Goal: Information Seeking & Learning: Learn about a topic

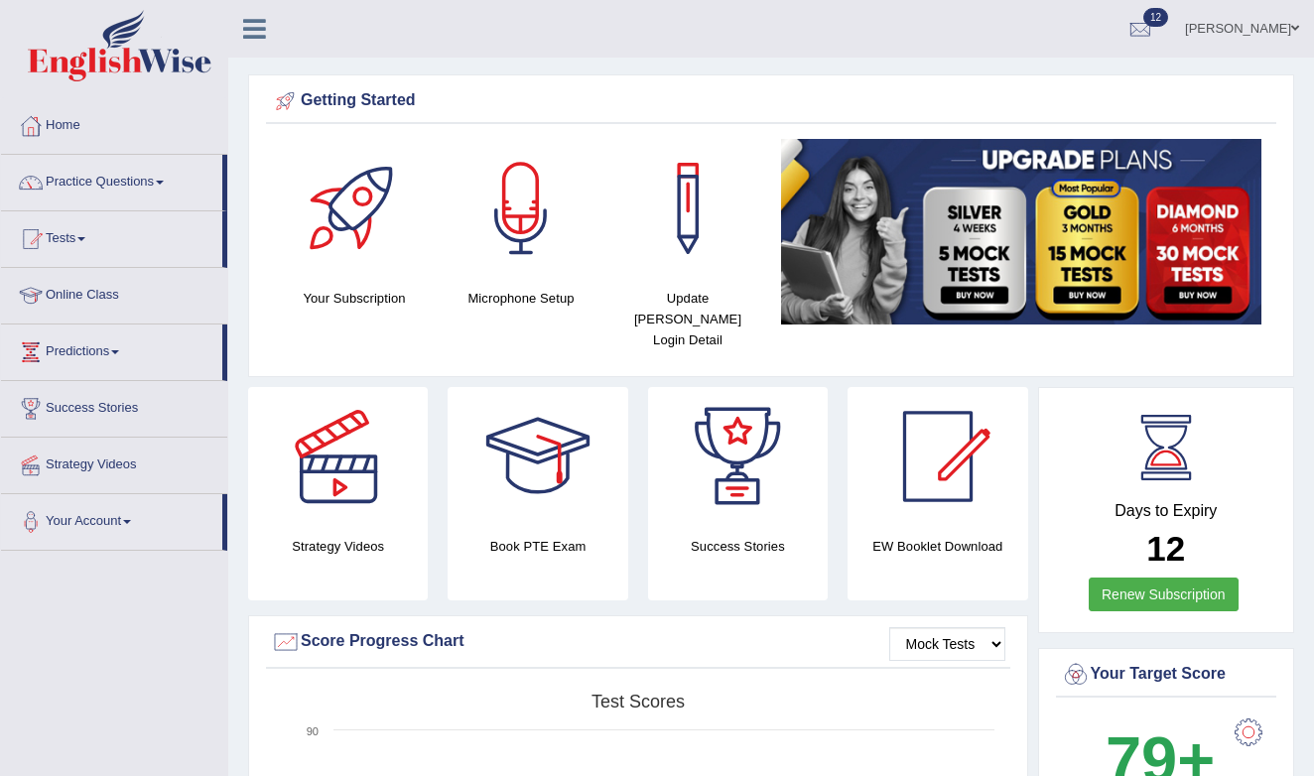
click at [129, 185] on link "Practice Questions" at bounding box center [111, 180] width 221 height 50
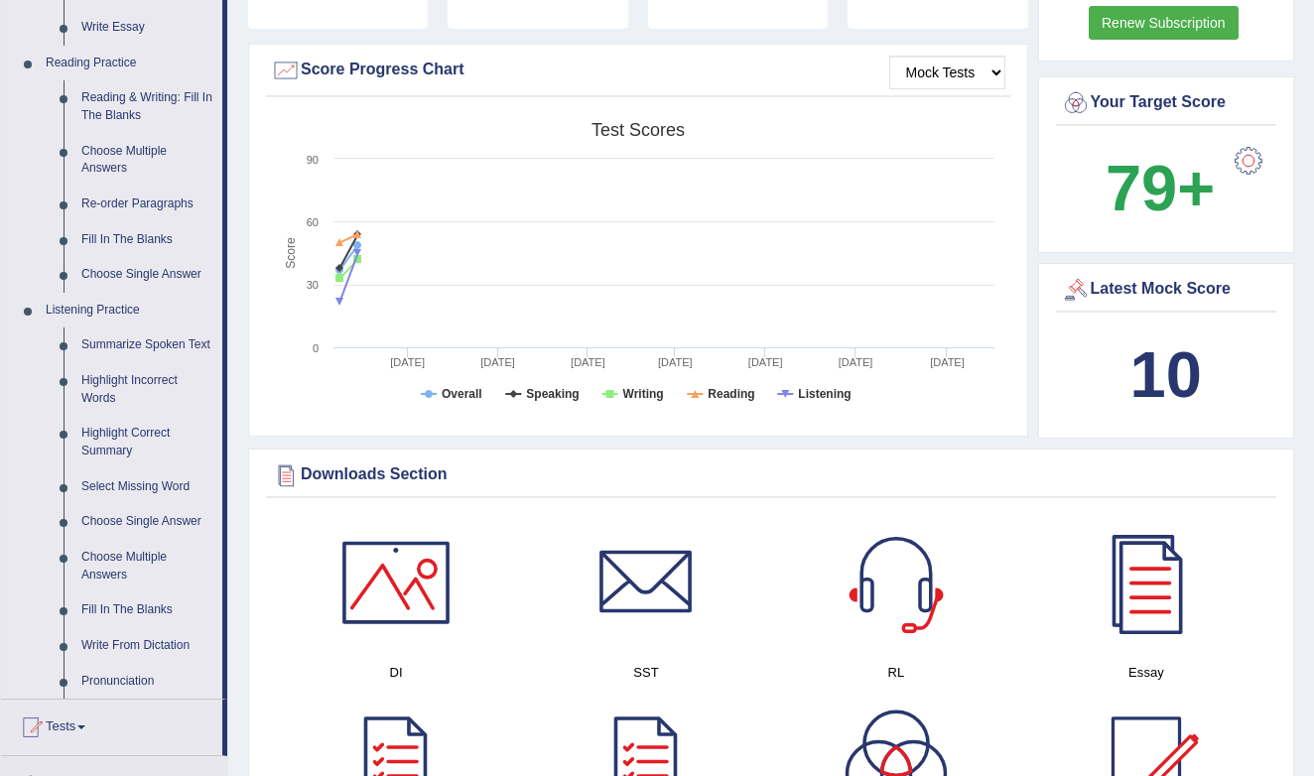
scroll to position [597, 0]
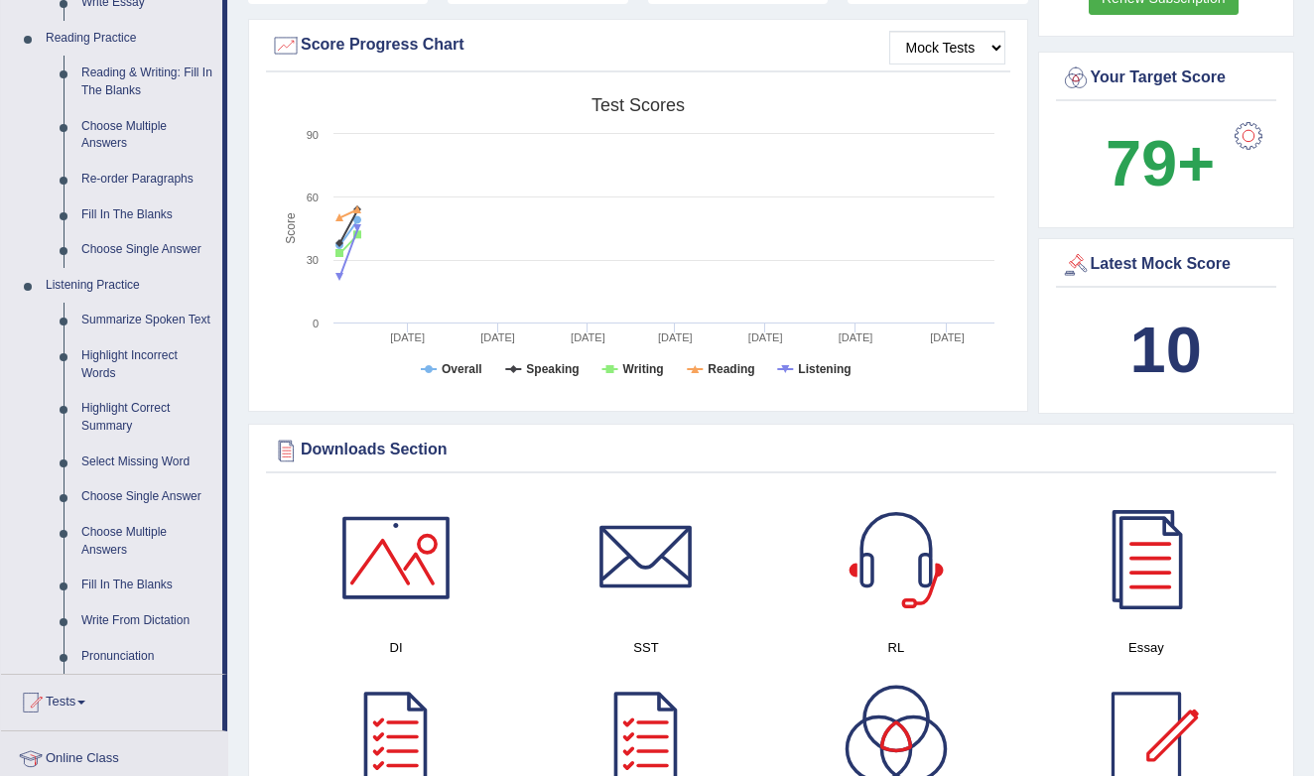
click at [133, 619] on link "Write From Dictation" at bounding box center [147, 621] width 150 height 36
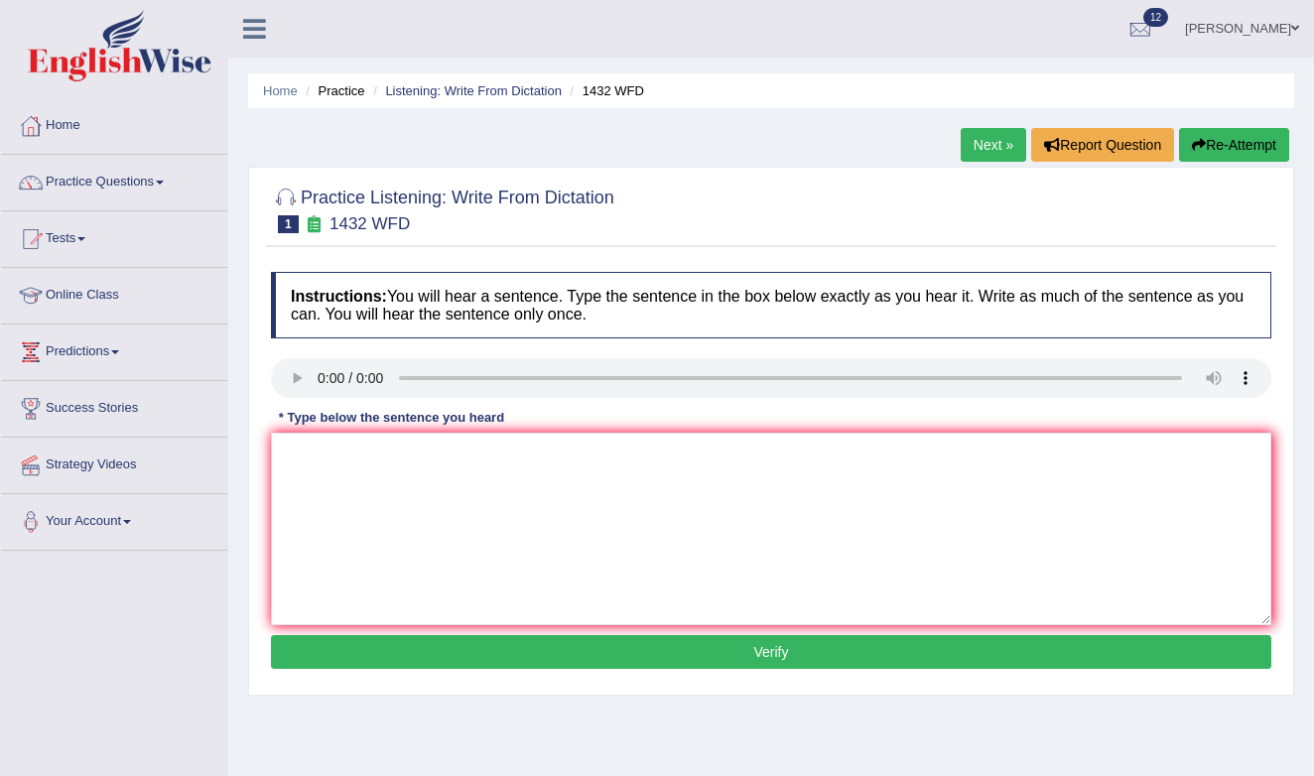
click at [989, 137] on link "Next »" at bounding box center [994, 145] width 66 height 34
click at [989, 142] on link "Next »" at bounding box center [994, 145] width 66 height 34
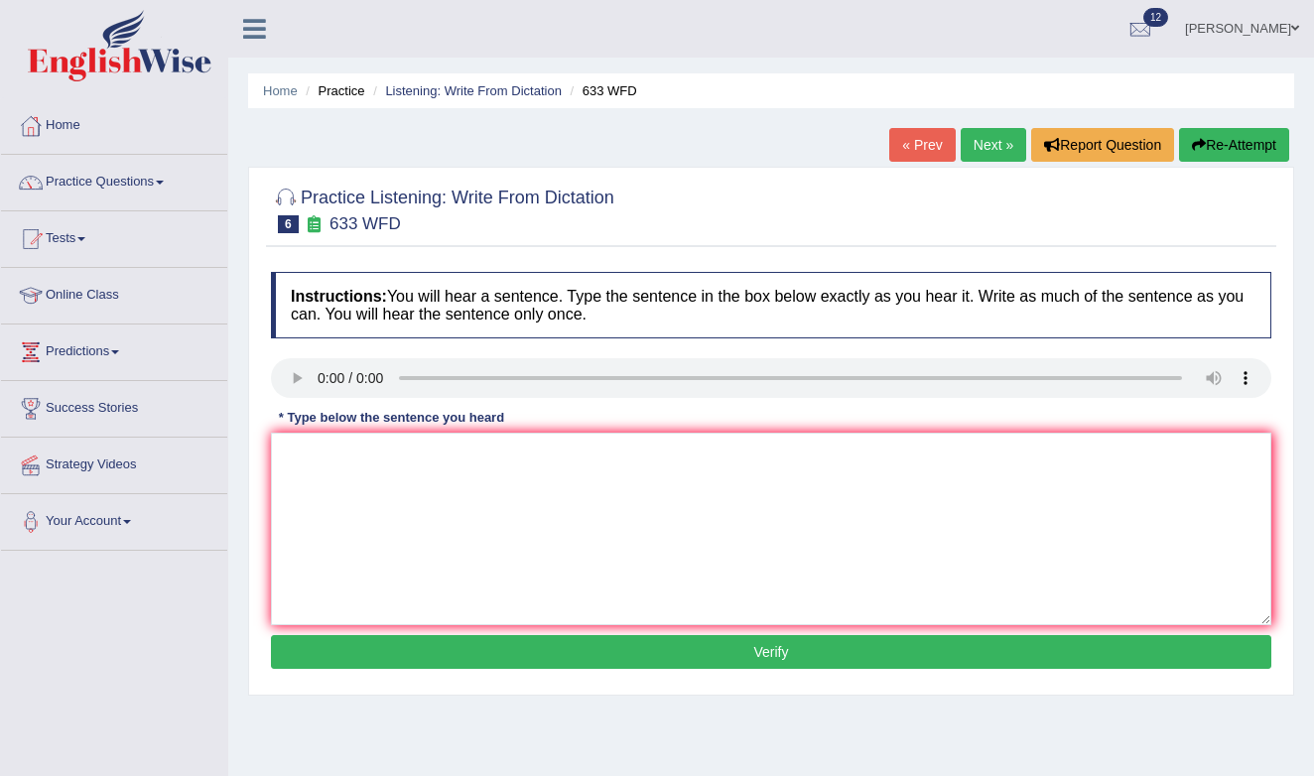
click at [989, 142] on link "Next »" at bounding box center [994, 145] width 66 height 34
click at [907, 145] on link "« Prev" at bounding box center [922, 145] width 66 height 34
click at [318, 384] on audio at bounding box center [771, 378] width 1000 height 40
click at [314, 445] on textarea at bounding box center [771, 529] width 1000 height 193
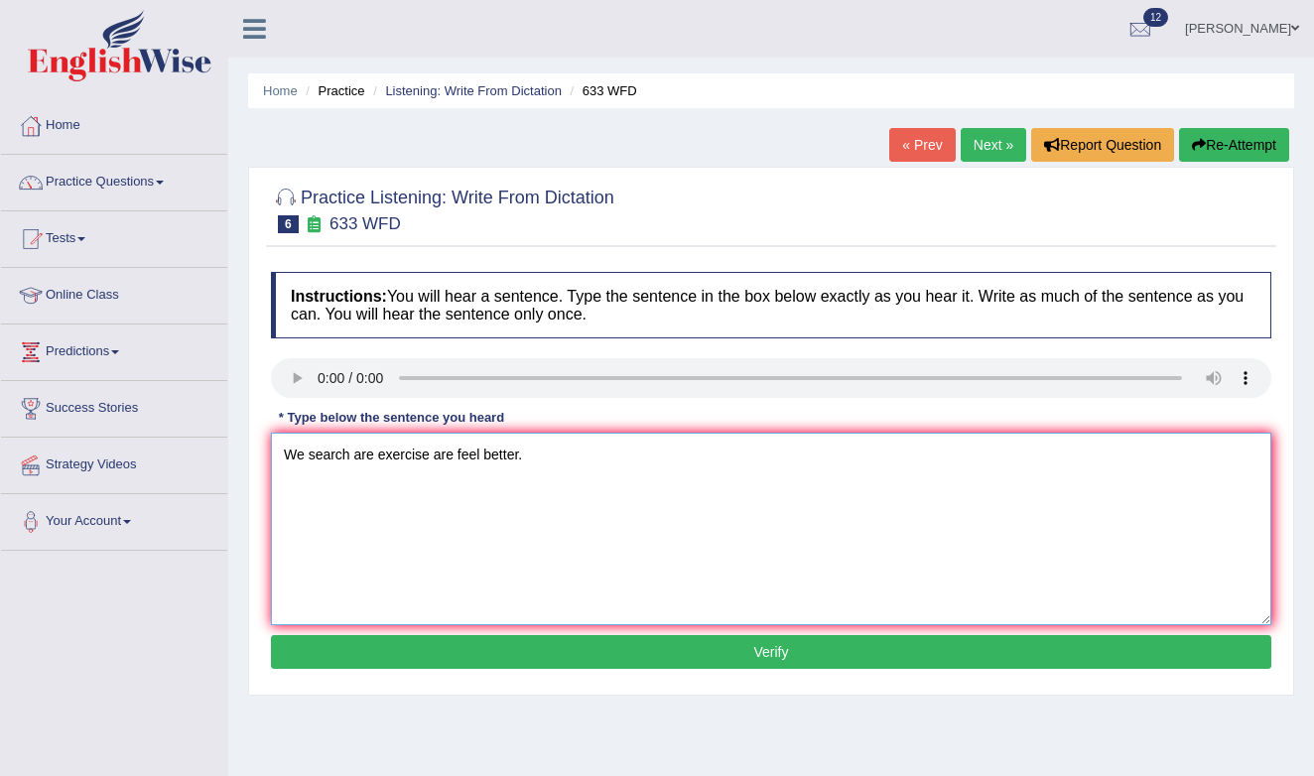
type textarea "We search are exercise are feel better."
click at [468, 652] on button "Verify" at bounding box center [771, 652] width 1000 height 34
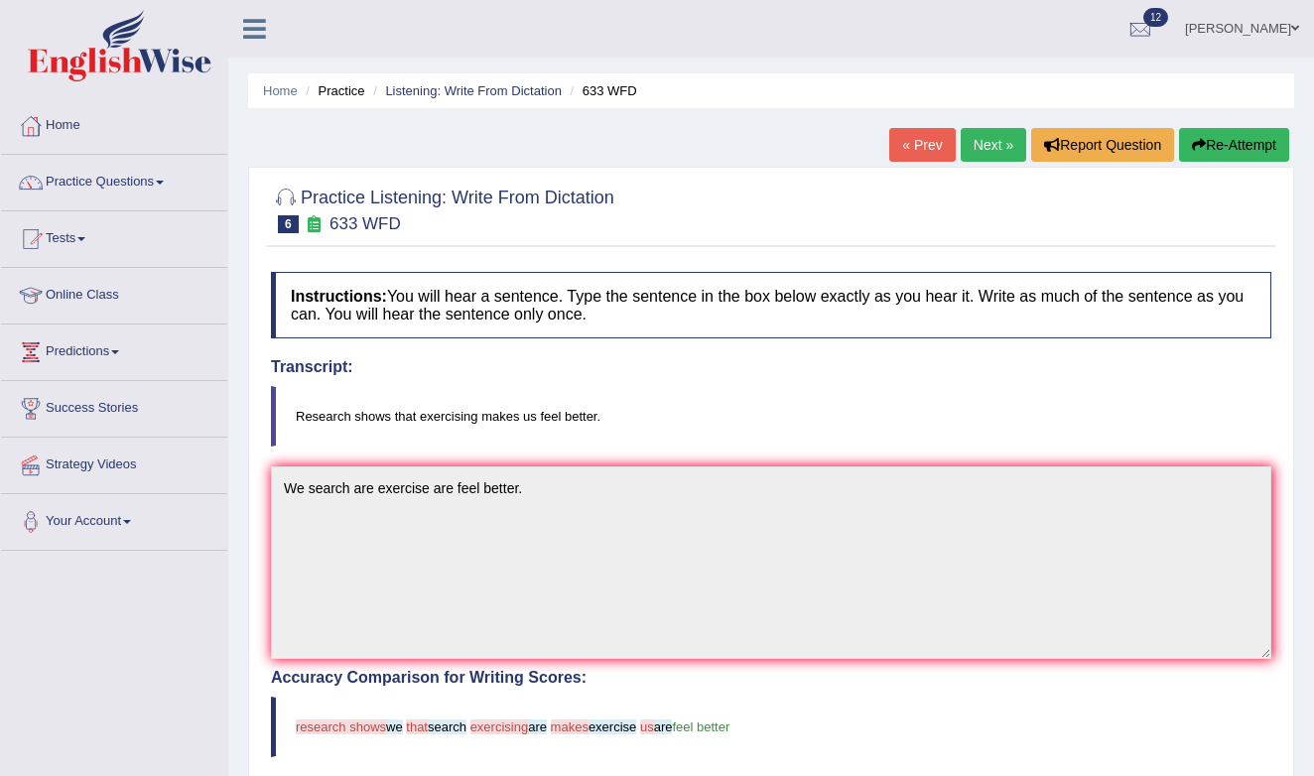
click at [1211, 147] on button "Re-Attempt" at bounding box center [1234, 145] width 110 height 34
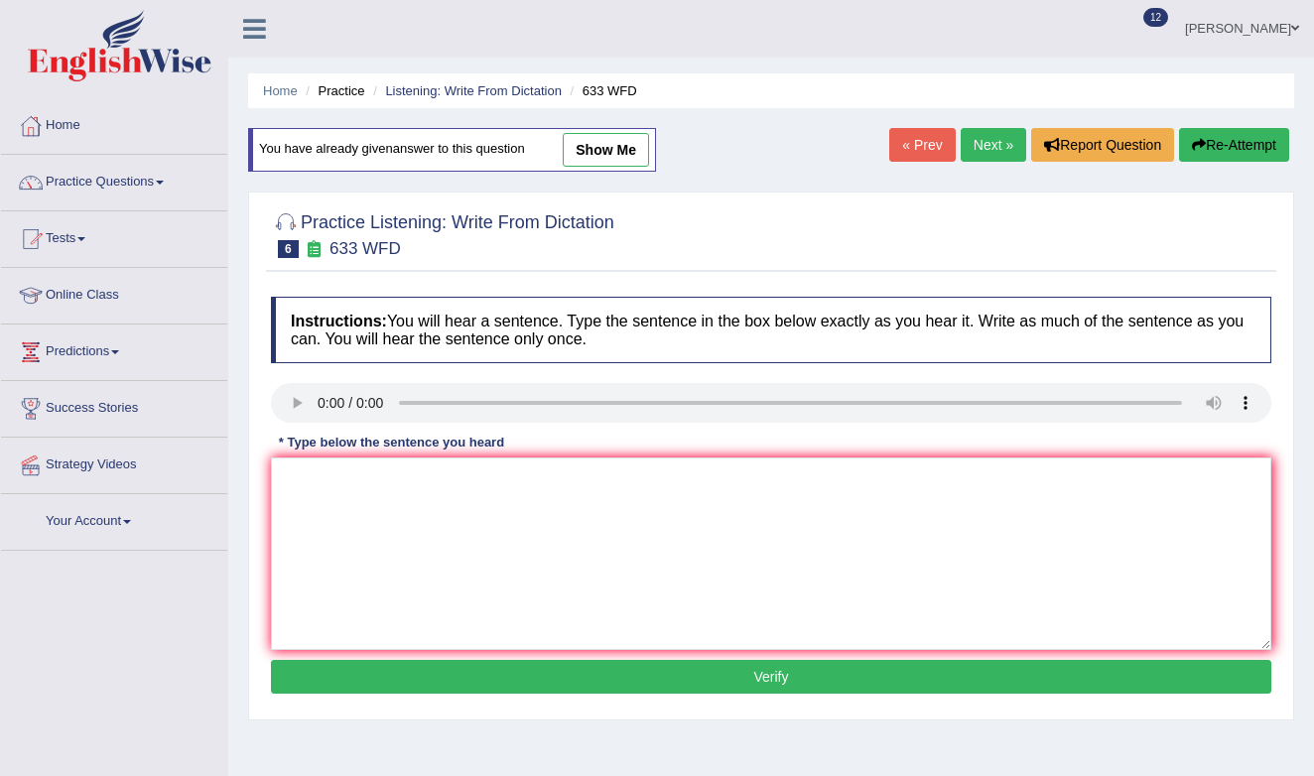
click at [318, 398] on audio at bounding box center [771, 403] width 1000 height 40
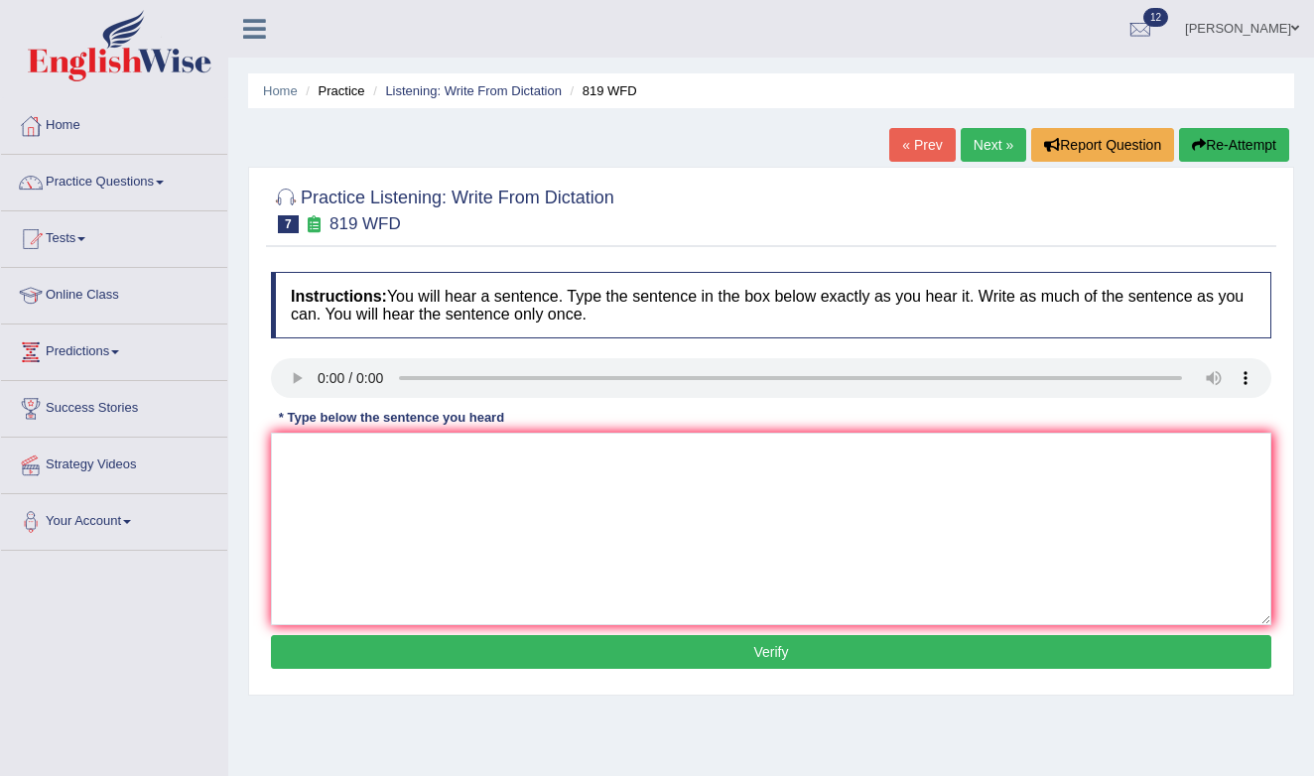
click at [1253, 381] on audio at bounding box center [771, 378] width 1000 height 40
click at [322, 376] on audio at bounding box center [771, 378] width 1000 height 40
click at [323, 480] on textarea at bounding box center [771, 529] width 1000 height 193
type textarea "Answer anciant are continue througing out from their lifes."
click at [494, 655] on button "Verify" at bounding box center [771, 652] width 1000 height 34
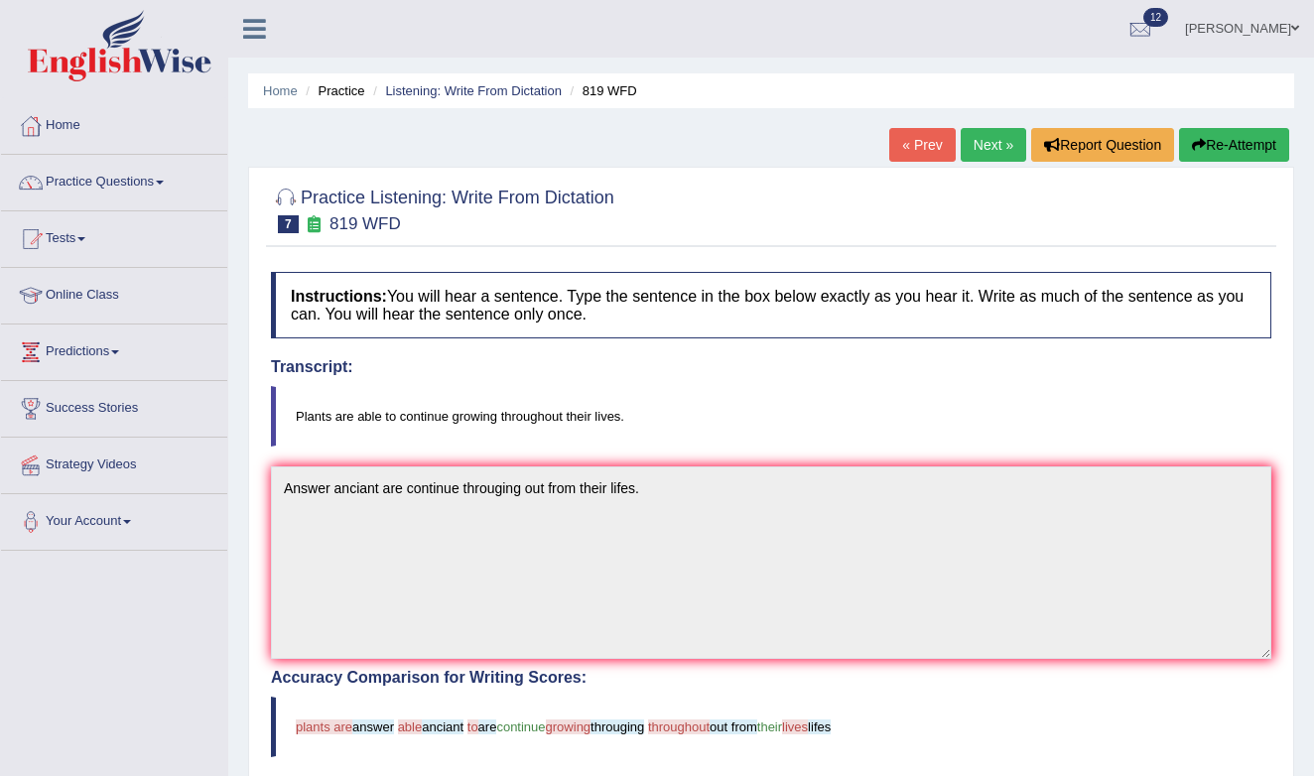
click at [990, 141] on link "Next »" at bounding box center [994, 145] width 66 height 34
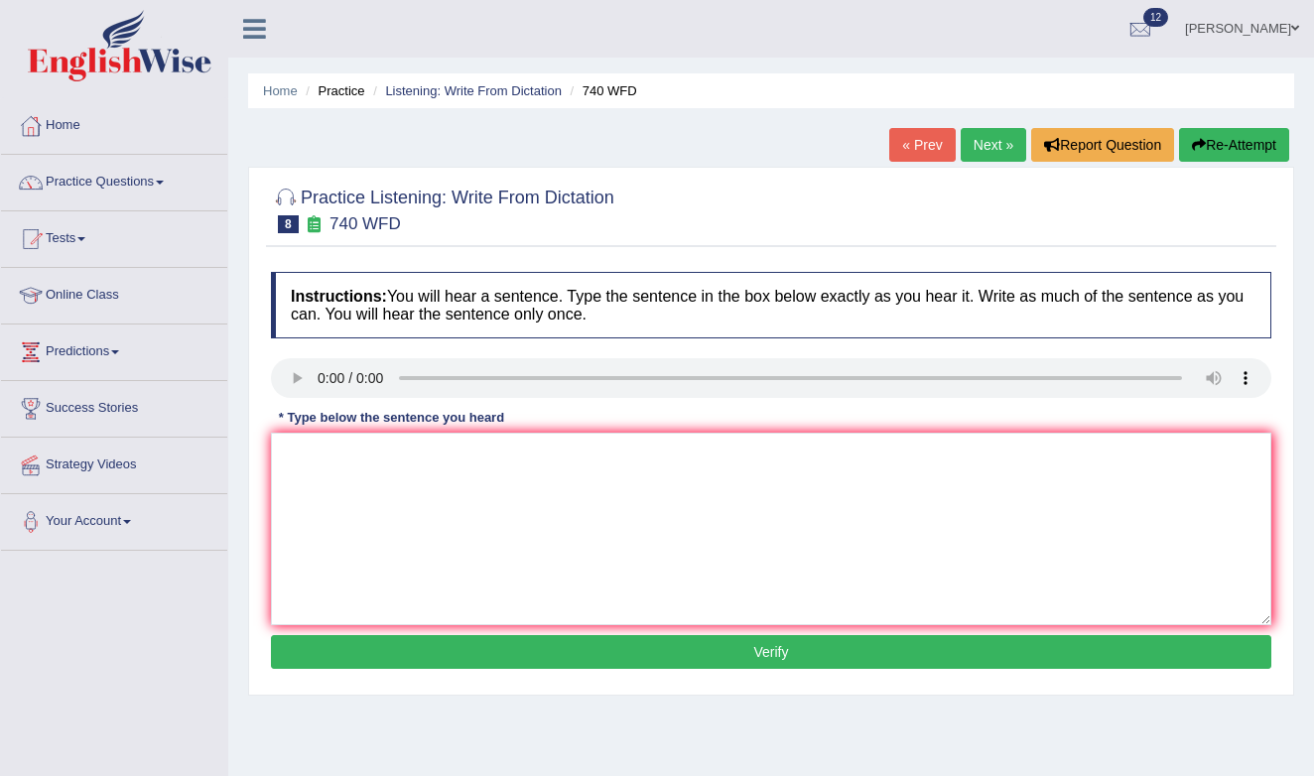
click at [1256, 376] on audio at bounding box center [771, 378] width 1000 height 40
click at [1243, 379] on audio at bounding box center [771, 378] width 1000 height 40
click at [1177, 381] on audio at bounding box center [771, 378] width 1000 height 40
click at [320, 375] on audio at bounding box center [771, 378] width 1000 height 40
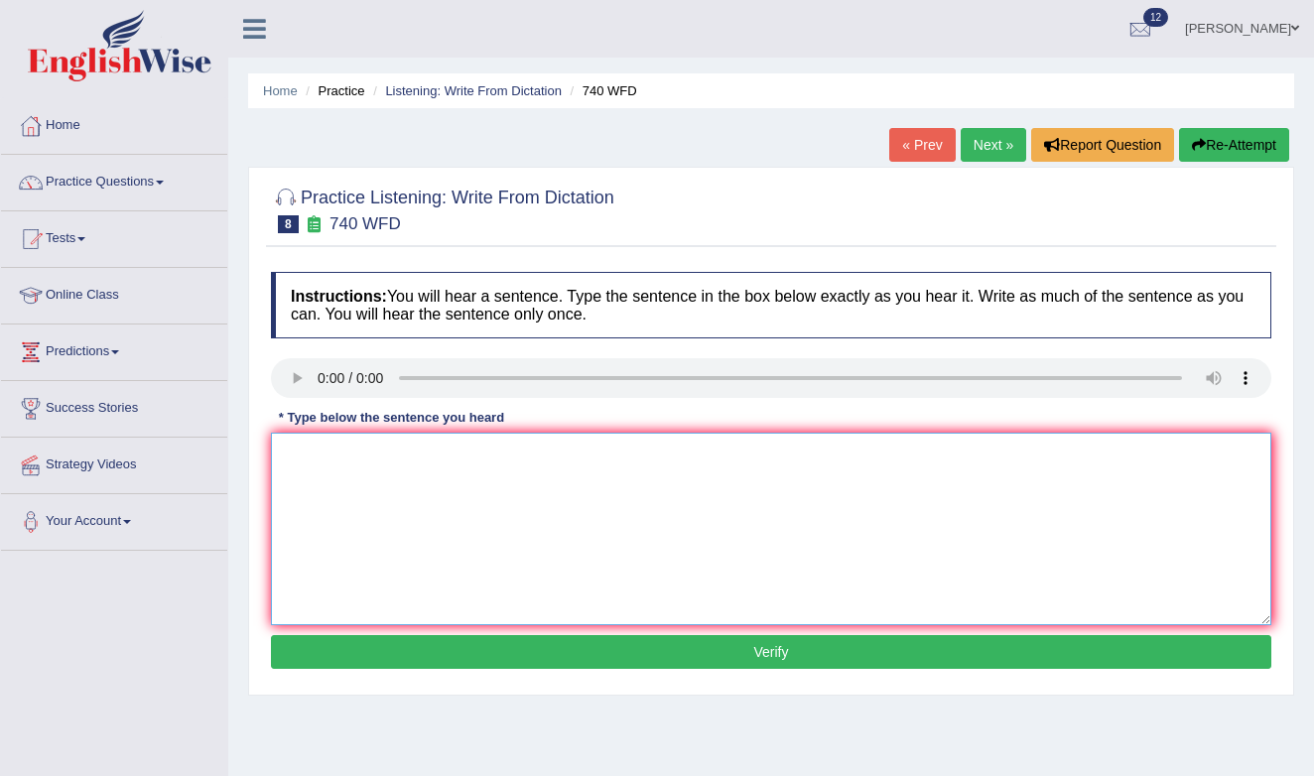
click at [331, 479] on textarea at bounding box center [771, 529] width 1000 height 193
type textarea "A serees of the octivation are carried out from the classroom."
click at [506, 654] on button "Verify" at bounding box center [771, 652] width 1000 height 34
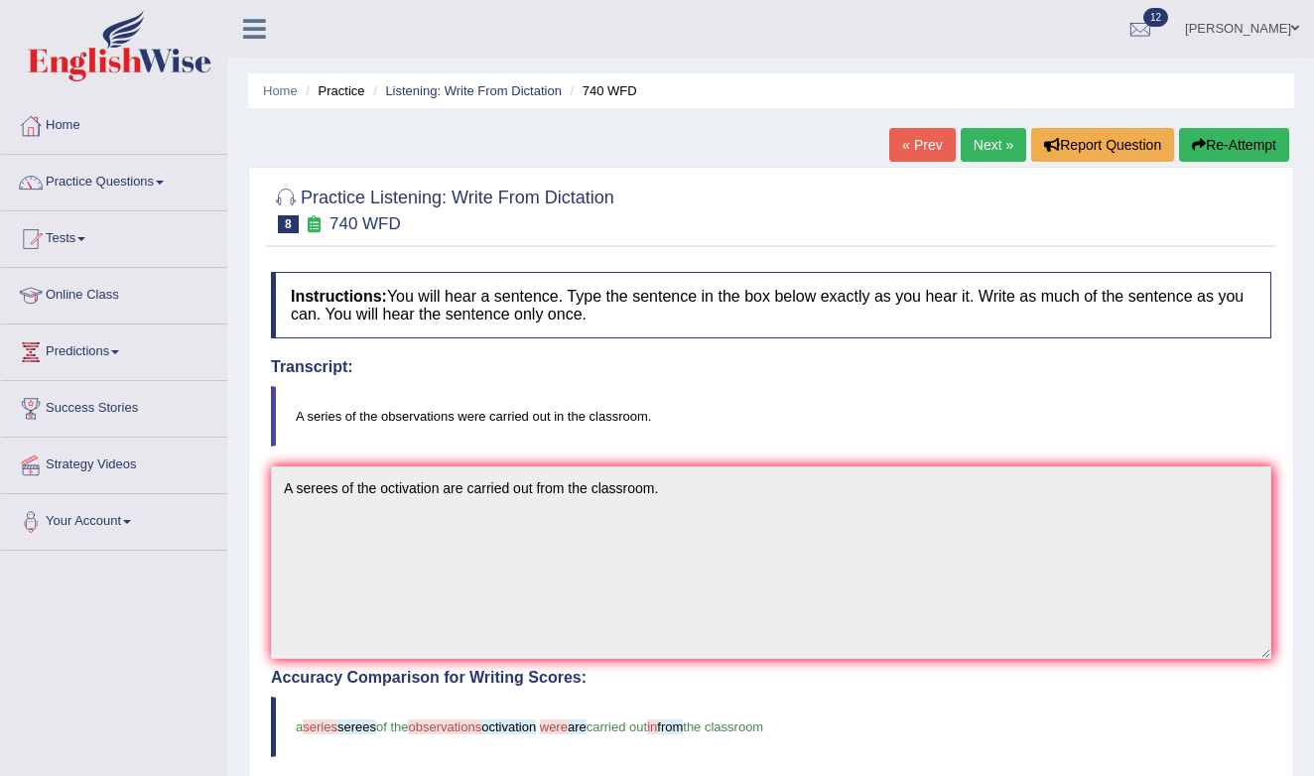
click at [996, 151] on link "Next »" at bounding box center [994, 145] width 66 height 34
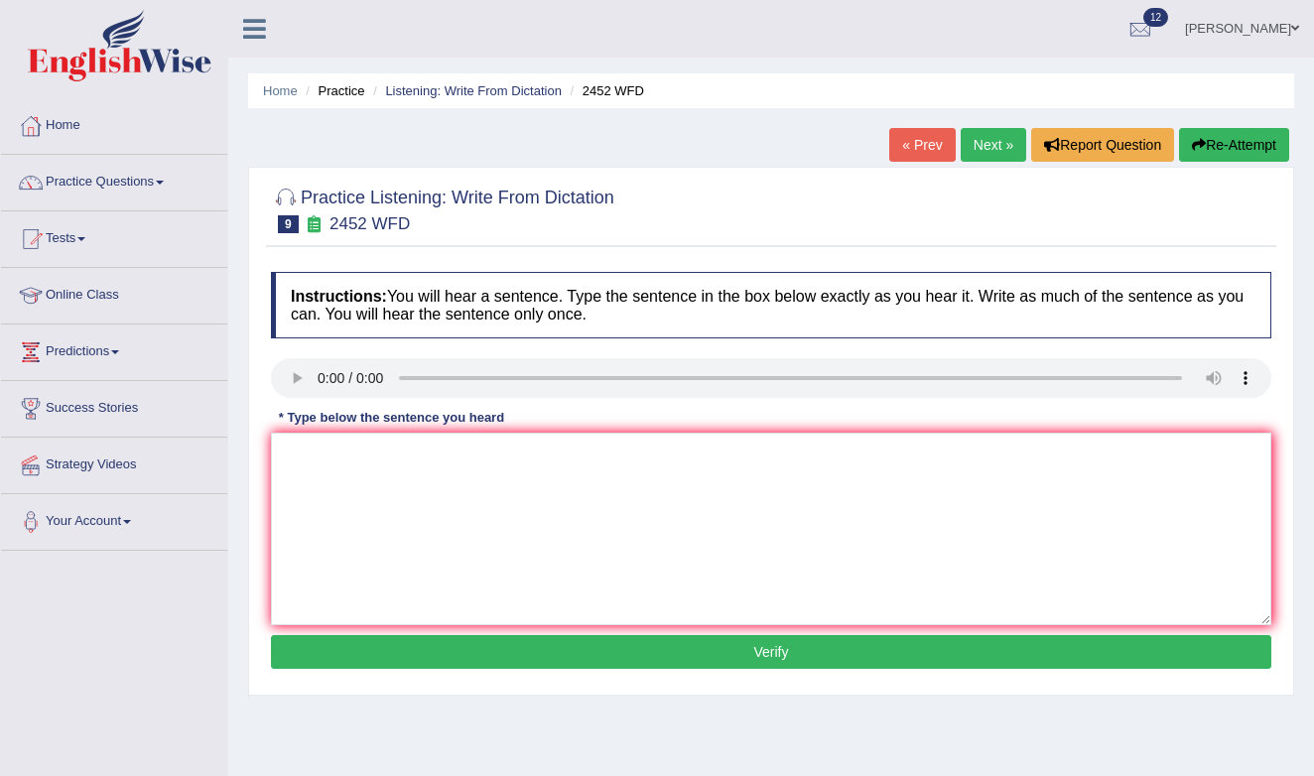
click at [1246, 376] on audio at bounding box center [771, 378] width 1000 height 40
click at [321, 374] on audio at bounding box center [771, 378] width 1000 height 40
click at [329, 461] on textarea at bounding box center [771, 529] width 1000 height 193
type textarea "It is a debate on value of knowledge."
click at [472, 647] on button "Verify" at bounding box center [771, 652] width 1000 height 34
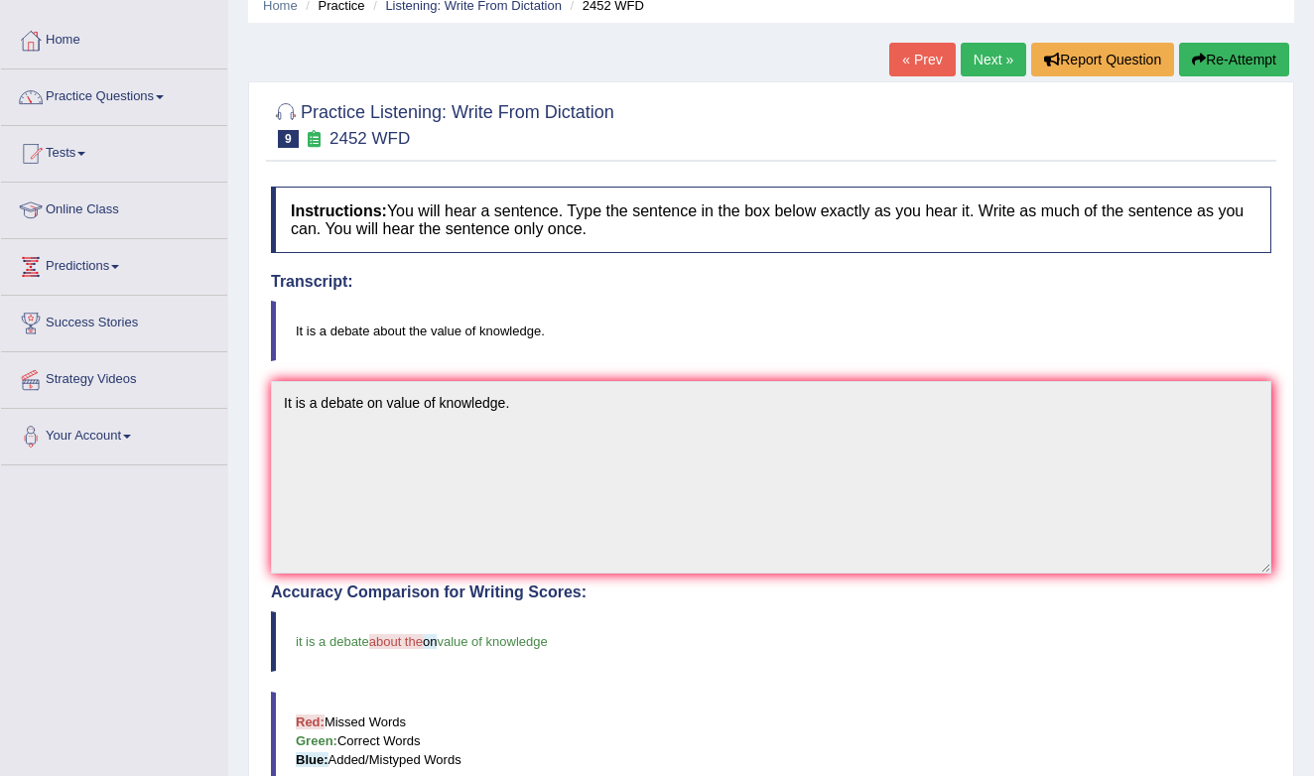
scroll to position [64, 0]
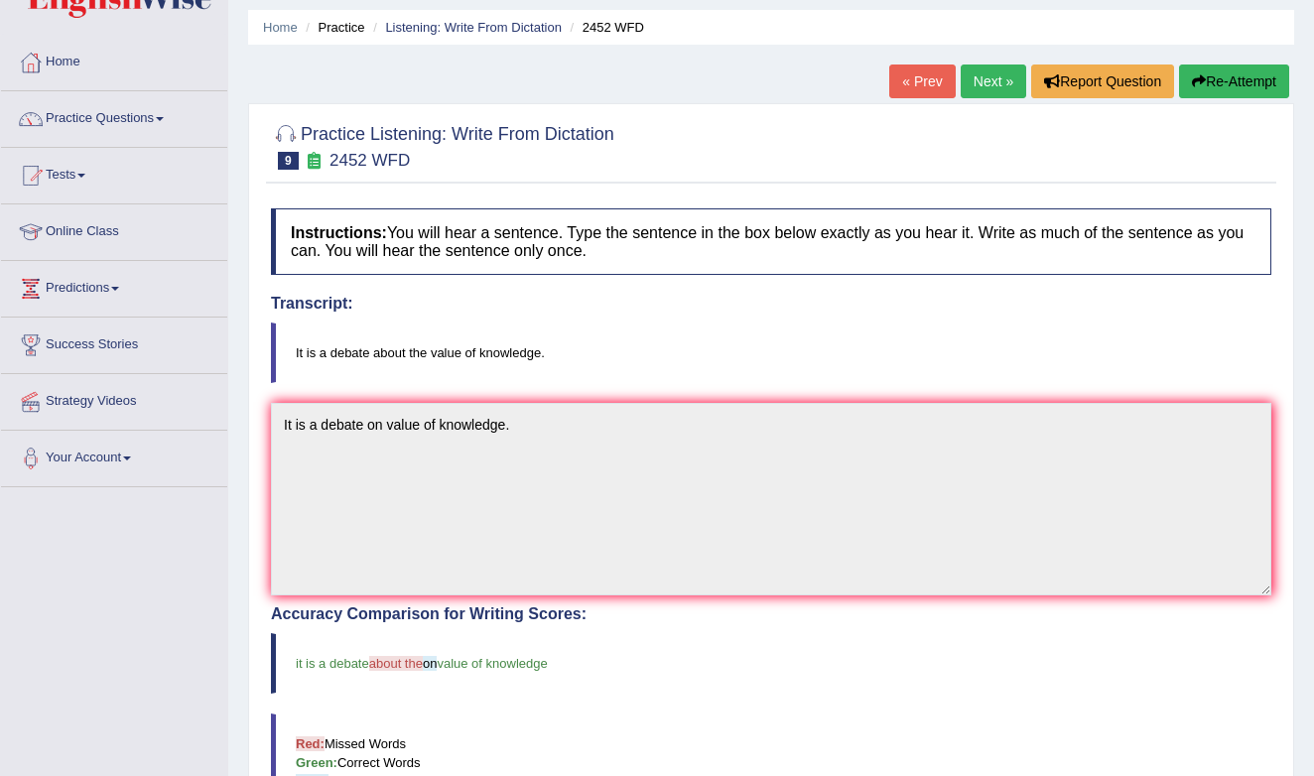
click at [999, 85] on link "Next »" at bounding box center [994, 82] width 66 height 34
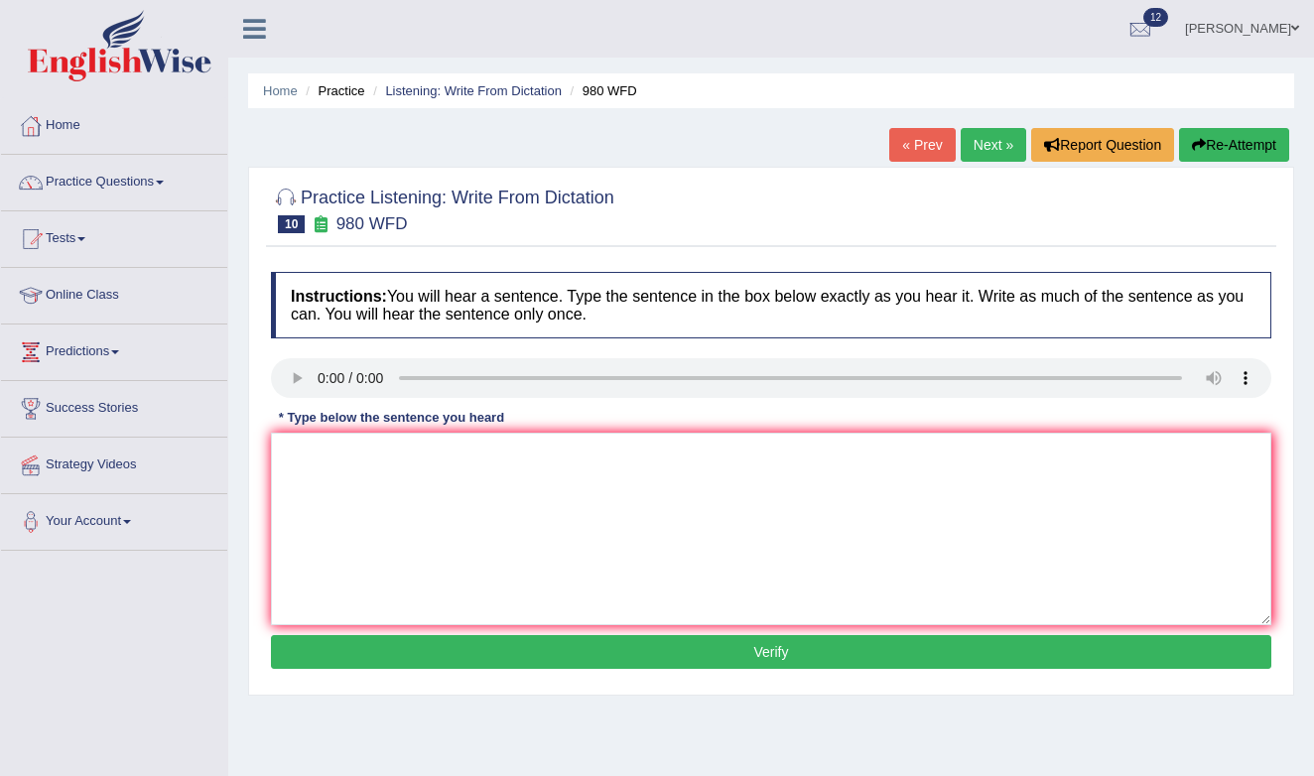
click at [1243, 380] on audio at bounding box center [771, 378] width 1000 height 40
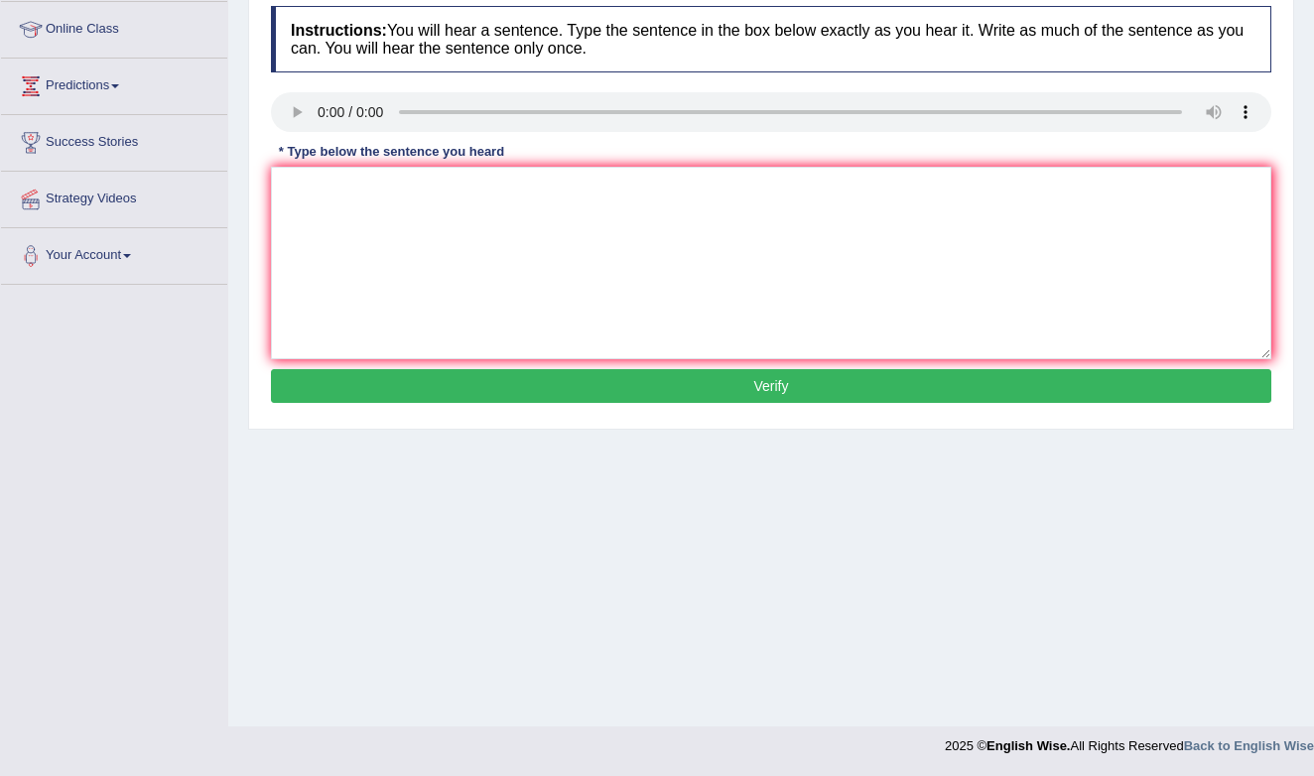
click at [320, 114] on audio at bounding box center [771, 112] width 1000 height 40
click at [320, 116] on audio at bounding box center [771, 112] width 1000 height 40
click at [321, 201] on textarea at bounding box center [771, 263] width 1000 height 193
click at [328, 121] on audio at bounding box center [771, 112] width 1000 height 40
click at [322, 111] on audio at bounding box center [771, 112] width 1000 height 40
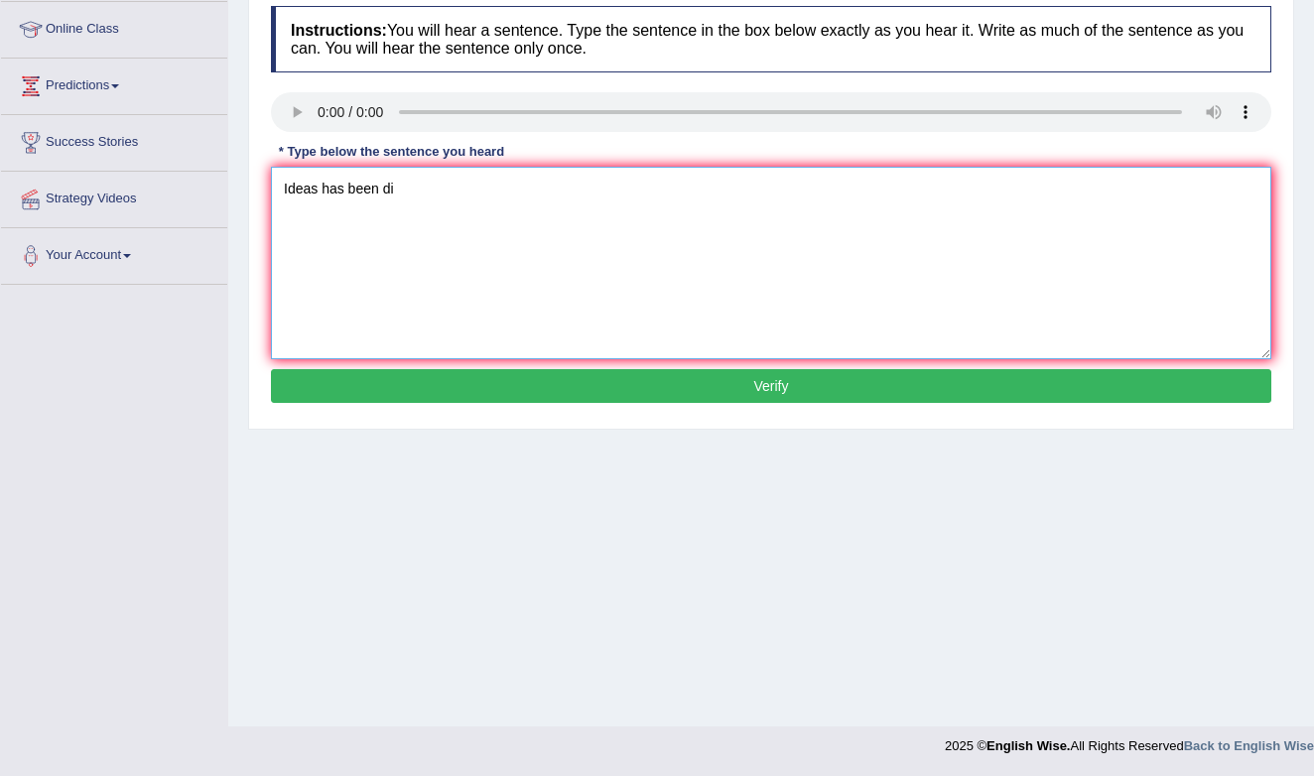
click at [282, 197] on textarea "Ideas has been di" at bounding box center [771, 263] width 1000 height 193
type textarea "I"
type textarea "Ideas has been discussed in seminars or the tutorials."
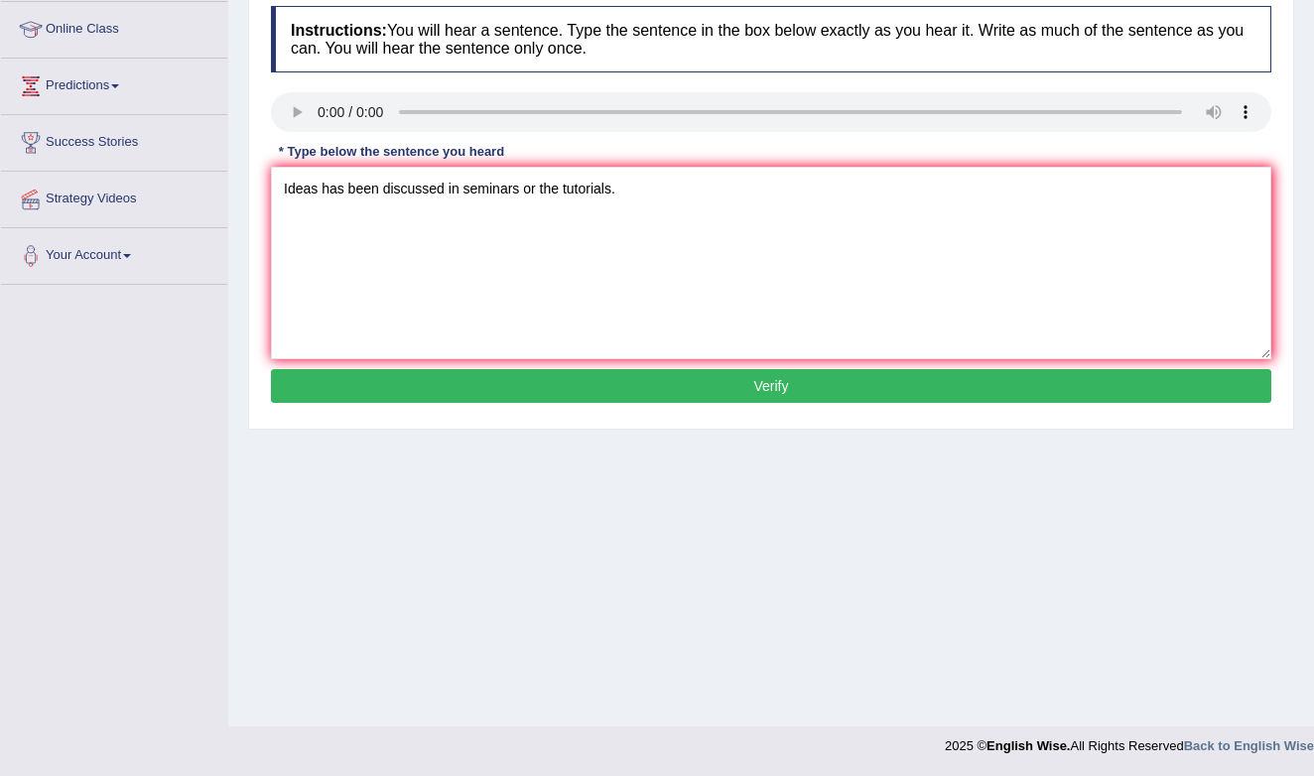
click at [517, 383] on button "Verify" at bounding box center [771, 386] width 1000 height 34
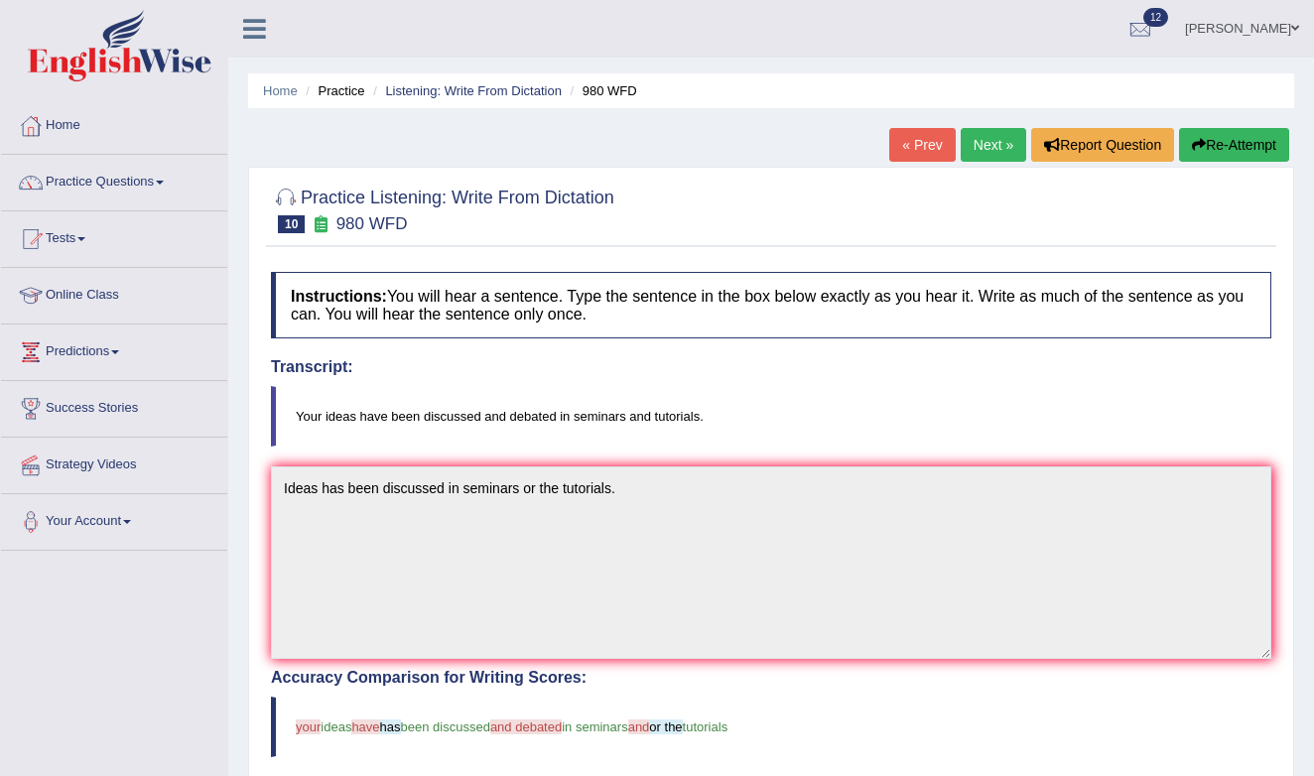
scroll to position [0, 0]
click at [1192, 139] on icon "button" at bounding box center [1199, 145] width 14 height 14
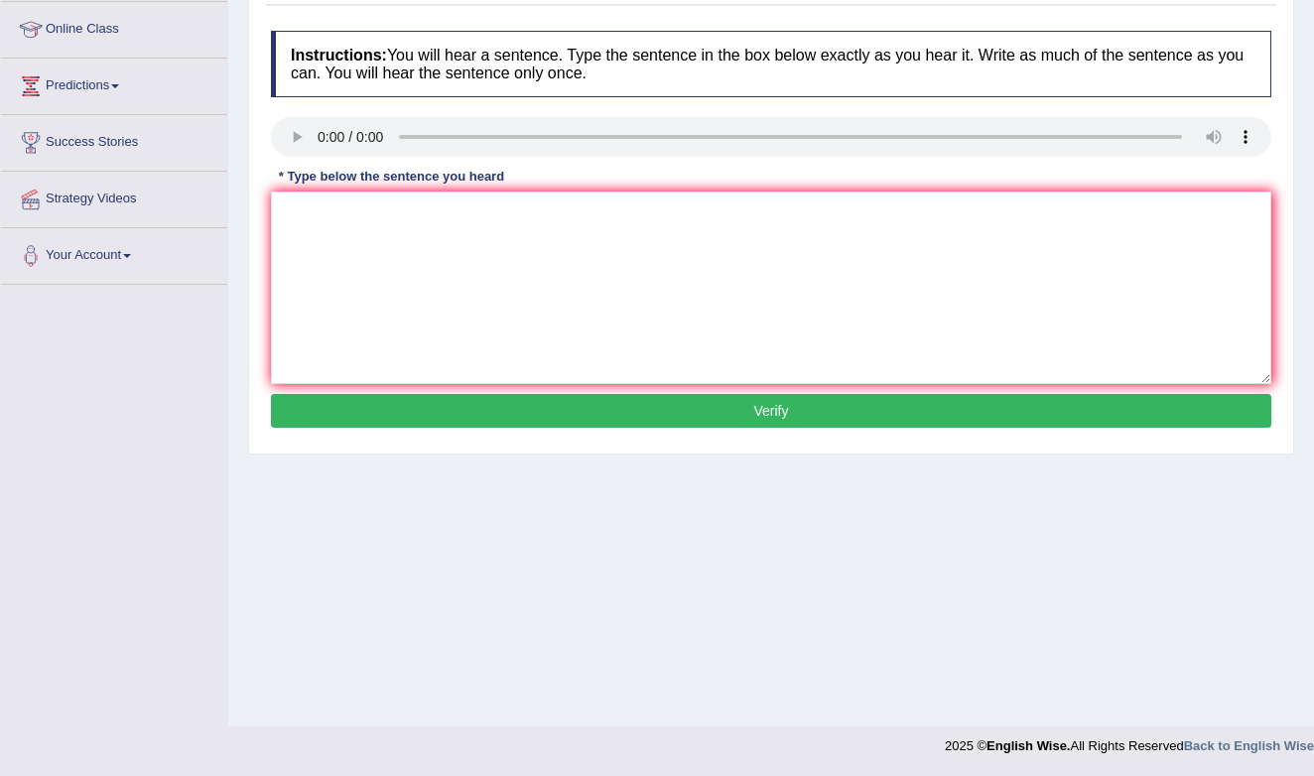
scroll to position [266, 0]
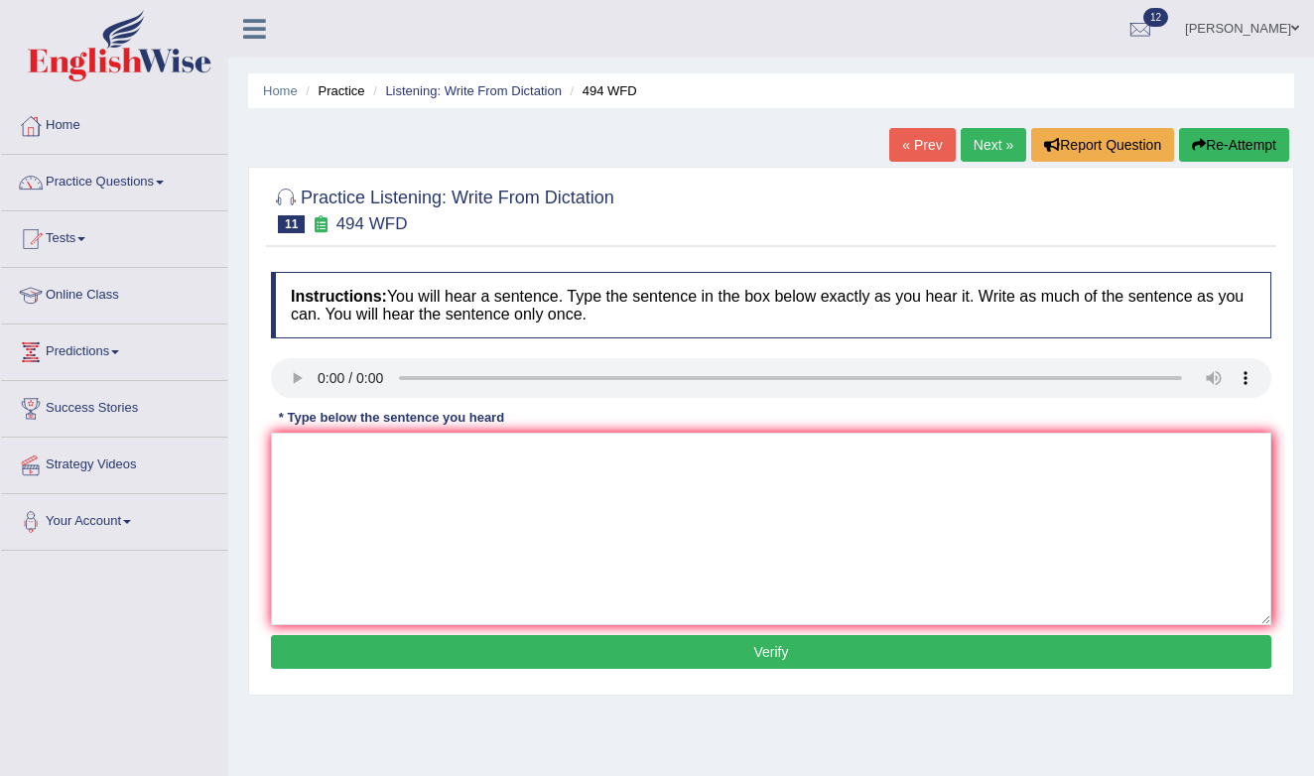
click at [320, 379] on audio at bounding box center [771, 378] width 1000 height 40
click at [352, 465] on textarea at bounding box center [771, 529] width 1000 height 193
type textarea "The vocablury is in specific field generated in georgun."
click at [495, 654] on button "Verify" at bounding box center [771, 652] width 1000 height 34
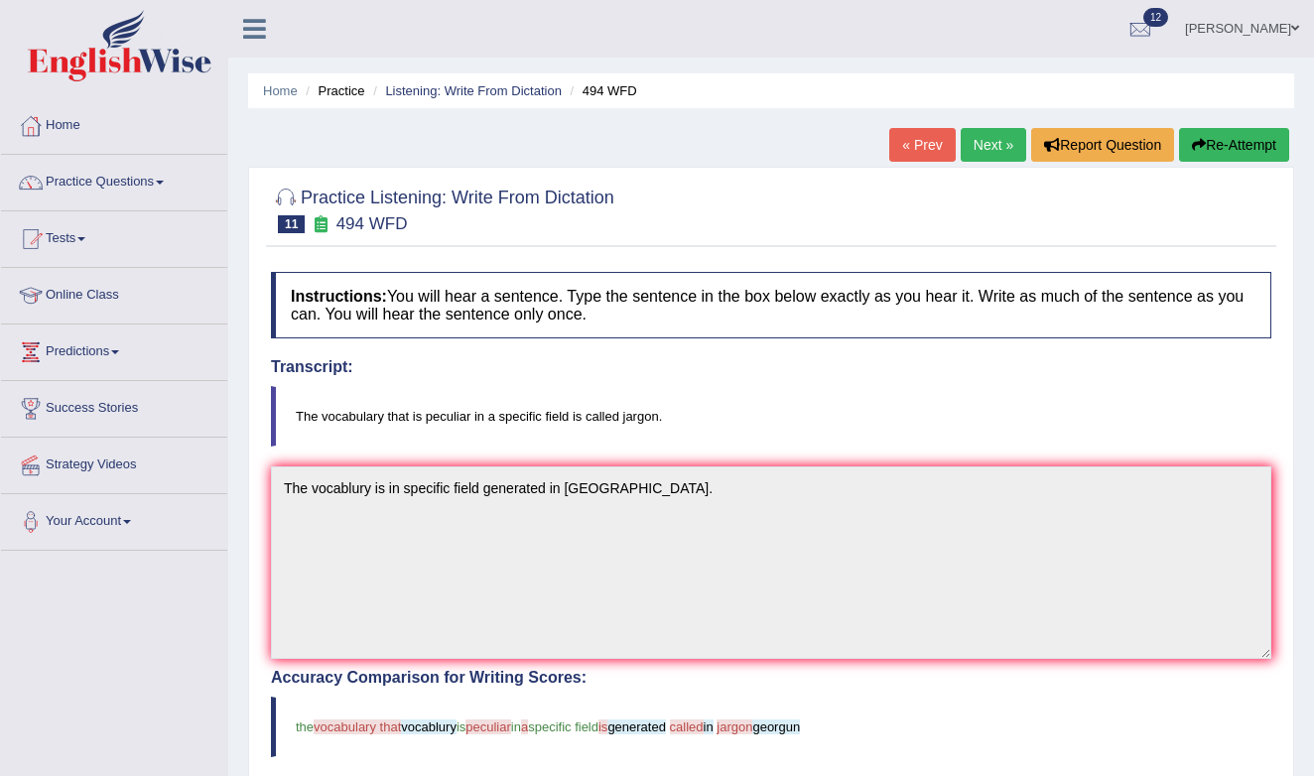
click at [999, 142] on link "Next »" at bounding box center [994, 145] width 66 height 34
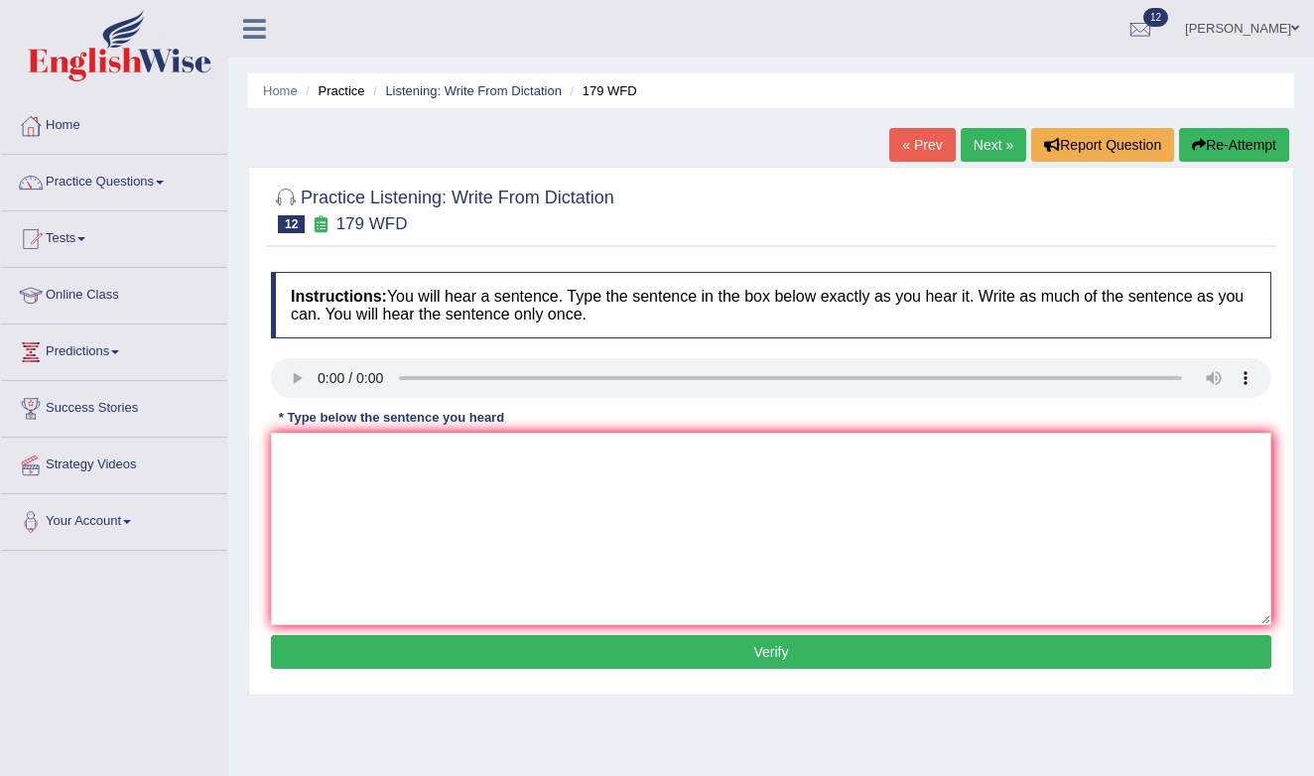
click at [1253, 377] on audio at bounding box center [771, 378] width 1000 height 40
click at [321, 378] on audio at bounding box center [771, 378] width 1000 height 40
click at [348, 438] on textarea at bounding box center [771, 529] width 1000 height 193
type textarea "Lectures are the most oldest method of teaching in the university."
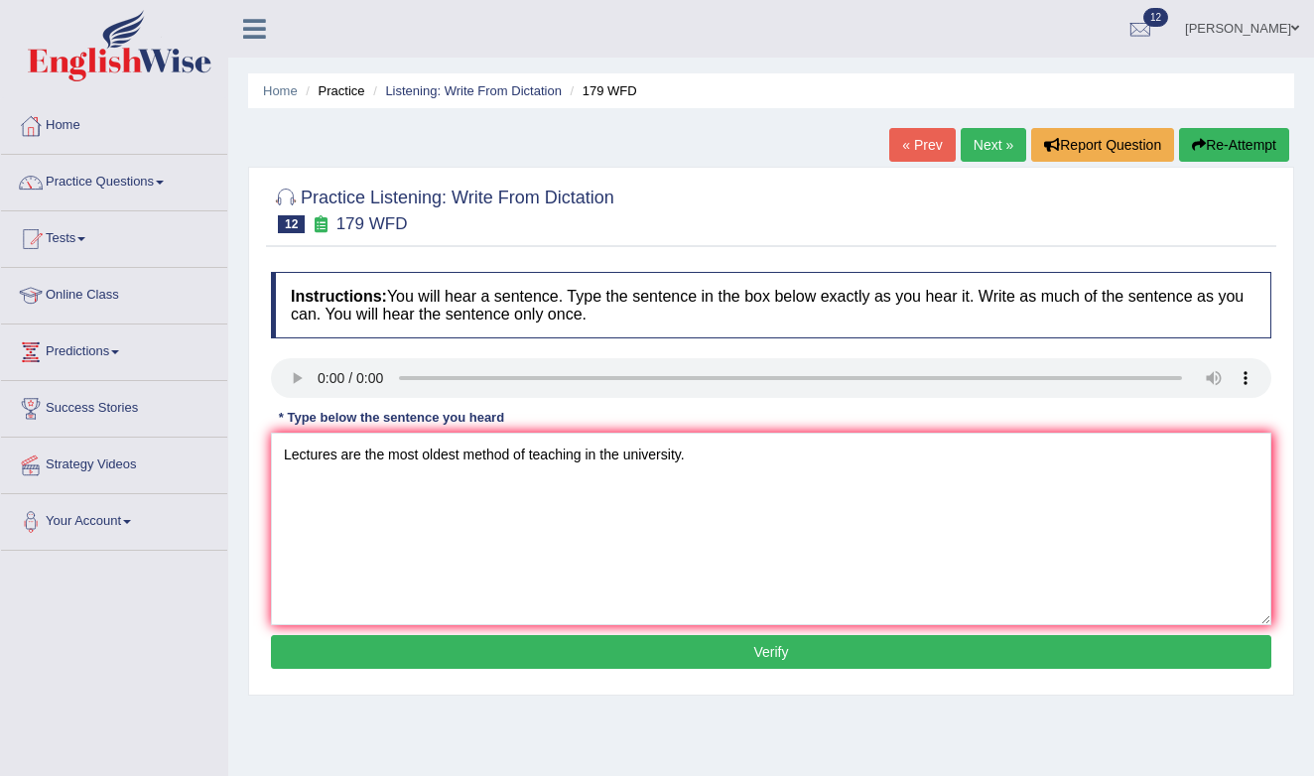
click at [516, 661] on button "Verify" at bounding box center [771, 652] width 1000 height 34
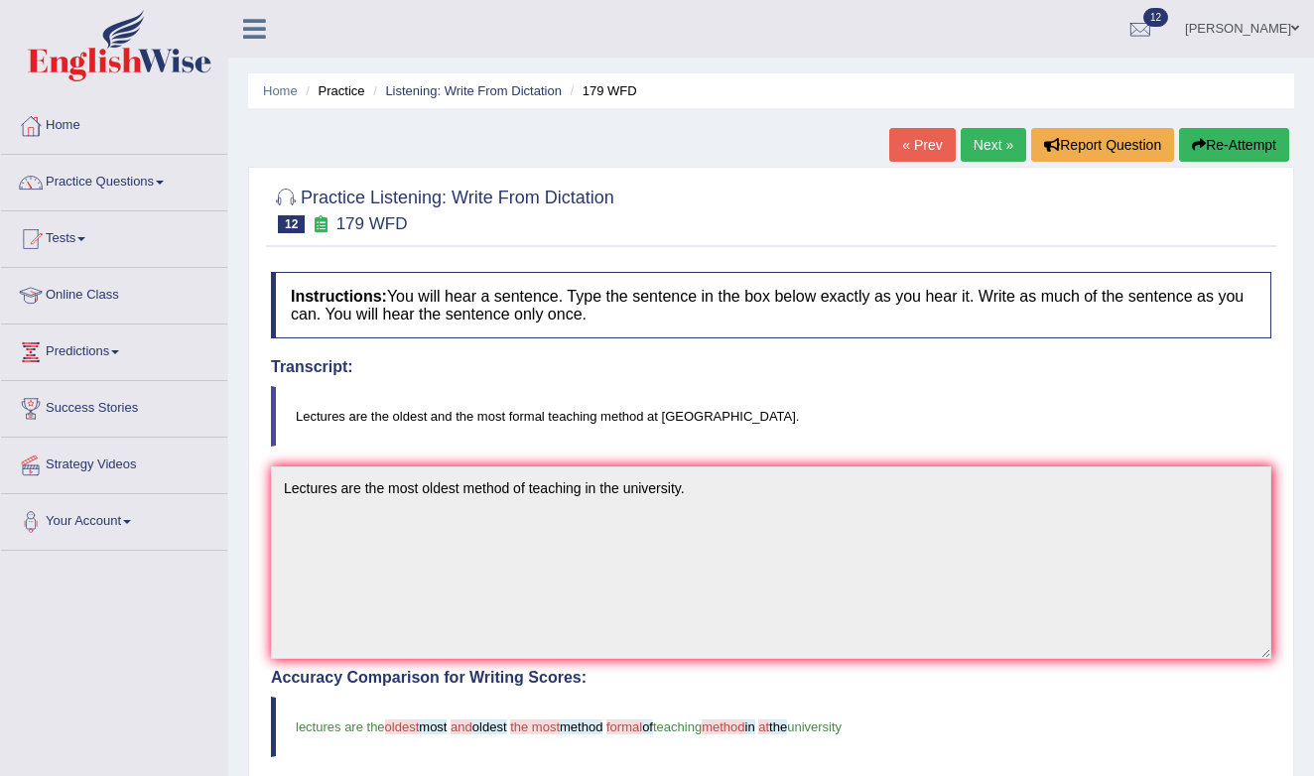
click at [1226, 143] on button "Re-Attempt" at bounding box center [1234, 145] width 110 height 34
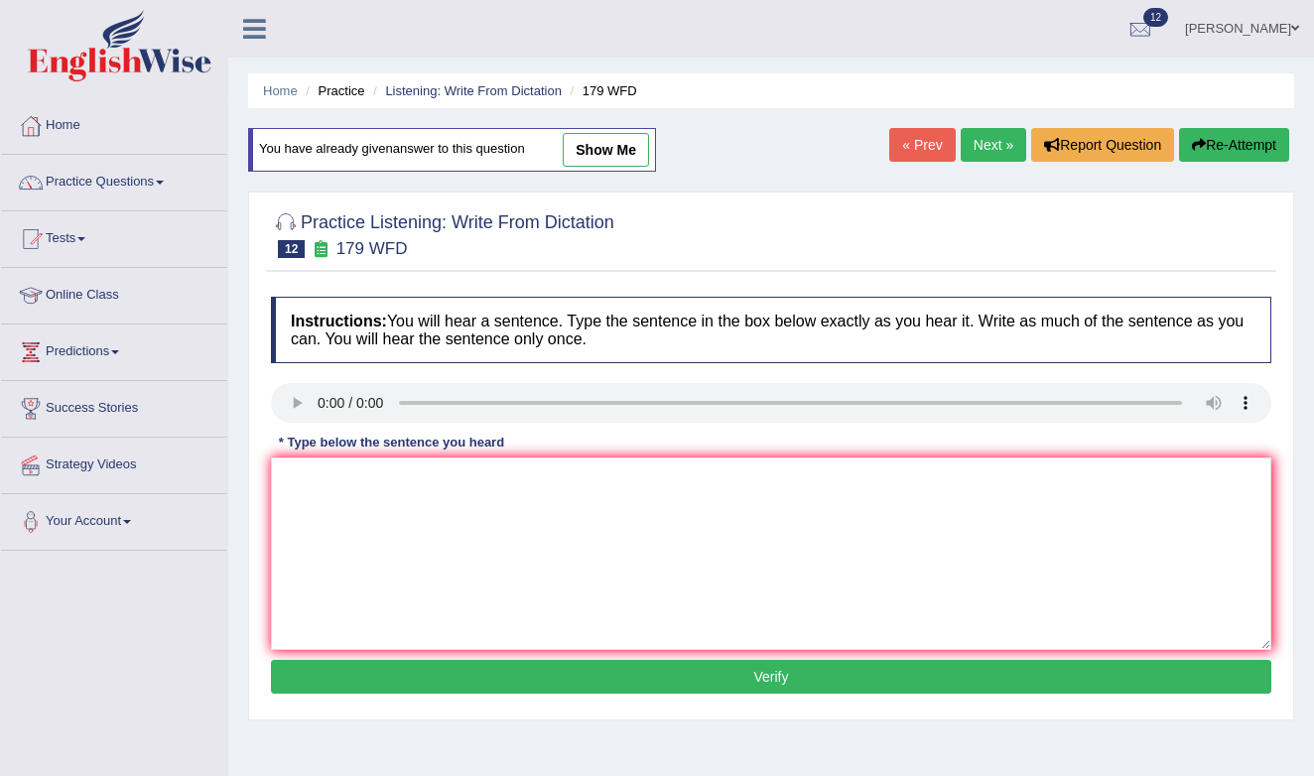
click at [319, 403] on audio at bounding box center [771, 403] width 1000 height 40
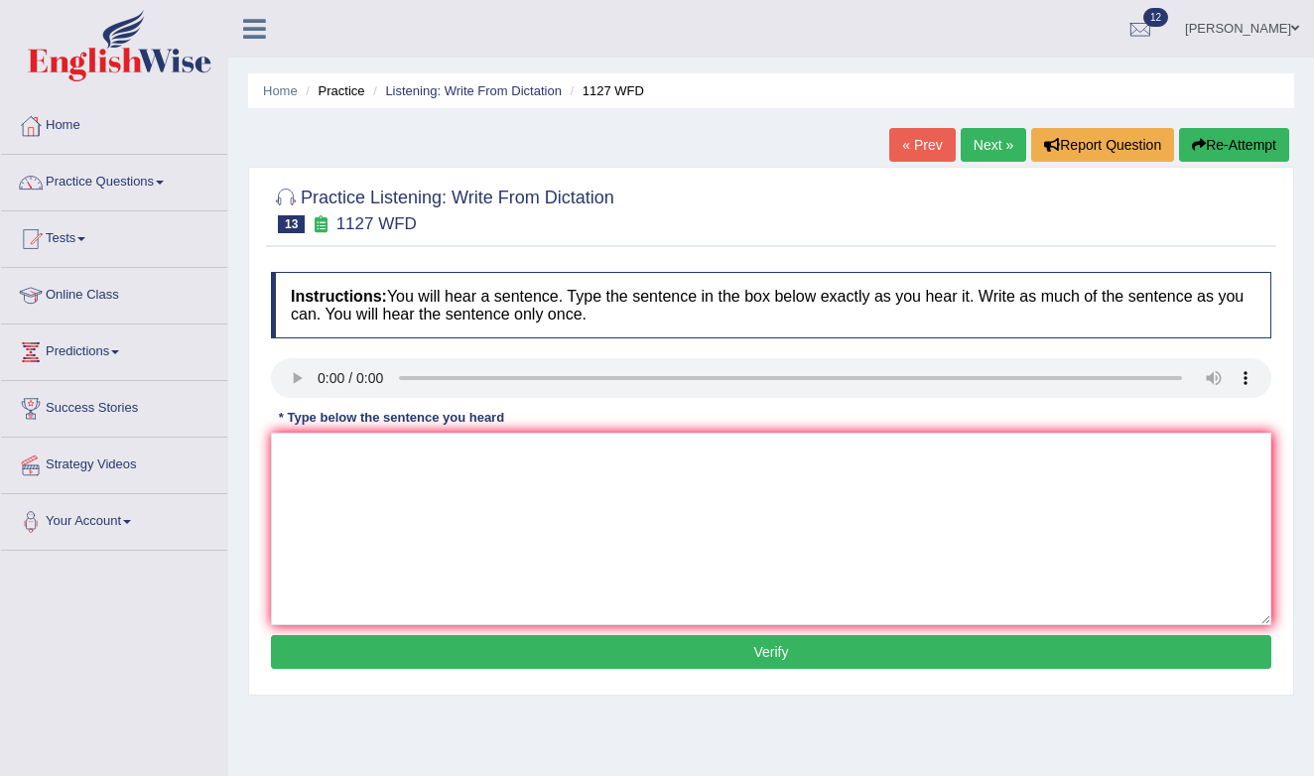
click at [1251, 381] on audio at bounding box center [771, 378] width 1000 height 40
